Goal: Task Accomplishment & Management: Use online tool/utility

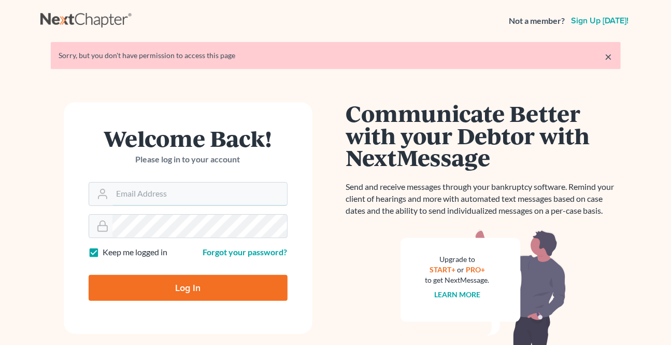
type input "kwilliams@klplawfirm.net"
click at [162, 290] on input "Log In" at bounding box center [188, 288] width 199 height 26
type input "Thinking..."
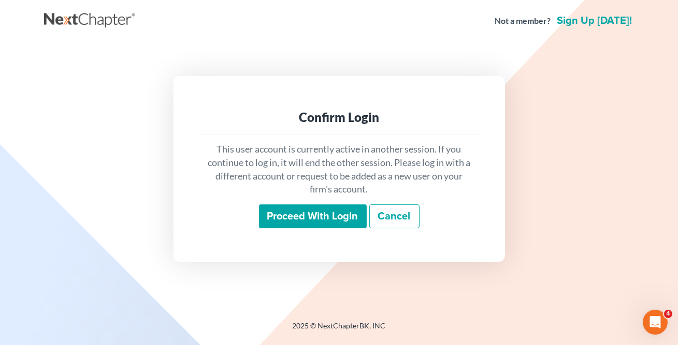
click at [328, 207] on input "Proceed with login" at bounding box center [313, 216] width 108 height 24
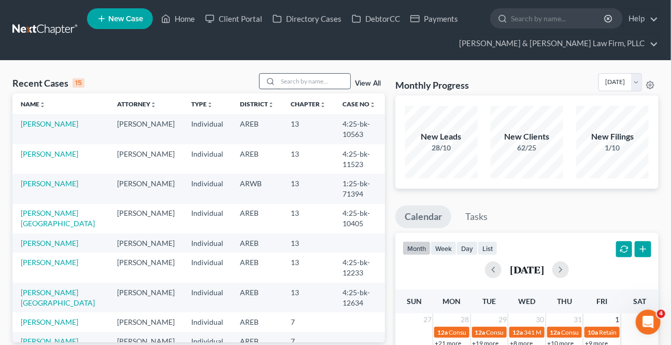
click at [317, 87] on div at bounding box center [305, 81] width 92 height 16
click at [26, 181] on link "Colvin, Harlie" at bounding box center [50, 183] width 58 height 9
select select "1"
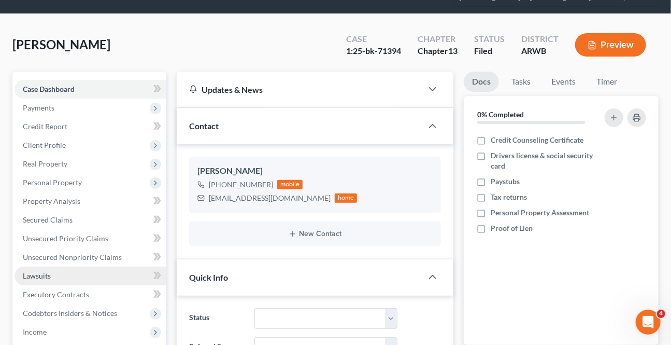
click at [49, 276] on span "Lawsuits" at bounding box center [37, 275] width 28 height 9
